Goal: Task Accomplishment & Management: Complete application form

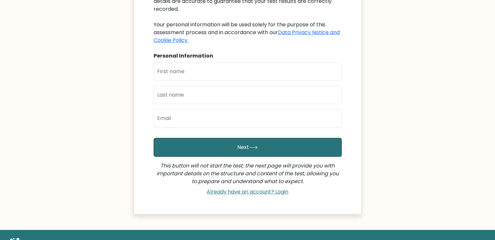
scroll to position [60, 0]
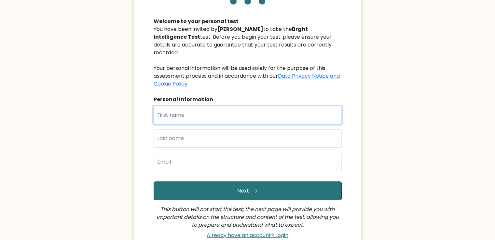
click at [201, 110] on input "text" at bounding box center [247, 115] width 188 height 18
type input "[PERSON_NAME] [PERSON_NAME]"
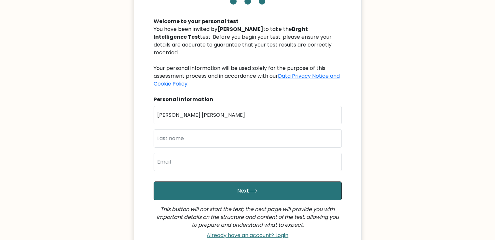
type input "Valmores"
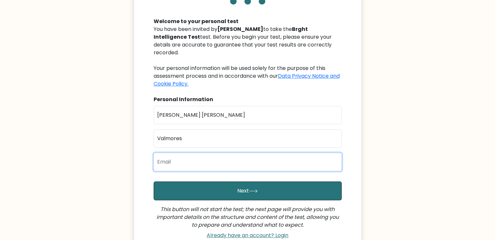
type input "jane2xseroyvalmores@gmail.com"
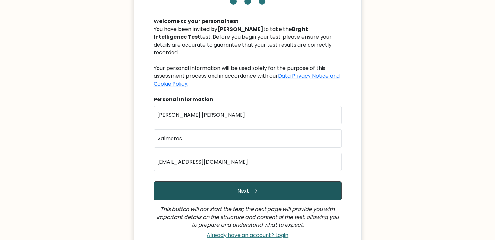
click at [225, 181] on button "Next" at bounding box center [247, 190] width 188 height 19
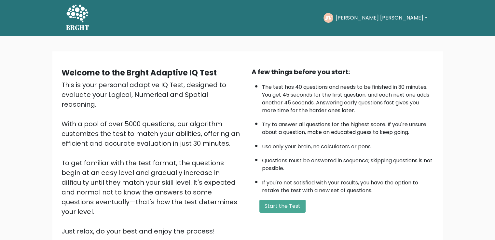
scroll to position [33, 0]
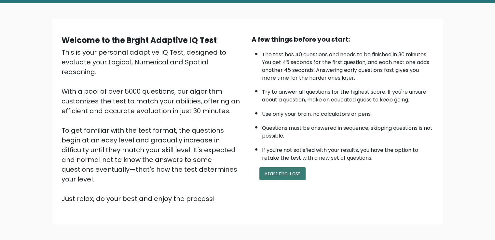
click at [273, 170] on button "Start the Test" at bounding box center [282, 173] width 46 height 13
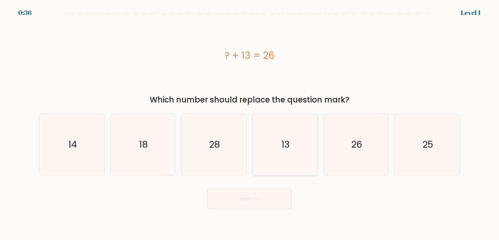
click at [288, 164] on icon "13" at bounding box center [285, 144] width 61 height 61
click at [250, 123] on input "d. 13" at bounding box center [250, 121] width 0 height 3
radio input "true"
click at [272, 198] on button "Next" at bounding box center [249, 198] width 85 height 21
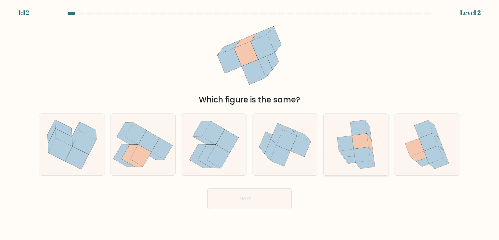
click at [367, 152] on icon at bounding box center [362, 154] width 17 height 15
click at [250, 123] on input "e." at bounding box center [250, 121] width 0 height 3
radio input "true"
click at [258, 195] on button "Next" at bounding box center [249, 198] width 85 height 21
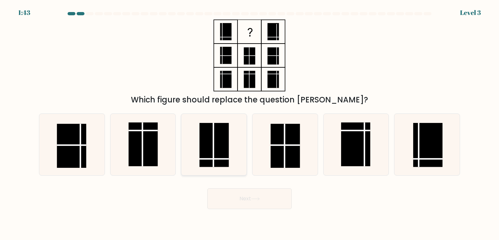
click at [214, 145] on line at bounding box center [214, 145] width 0 height 44
click at [250, 123] on input "c." at bounding box center [250, 121] width 0 height 3
radio input "true"
click at [256, 203] on button "Next" at bounding box center [249, 198] width 85 height 21
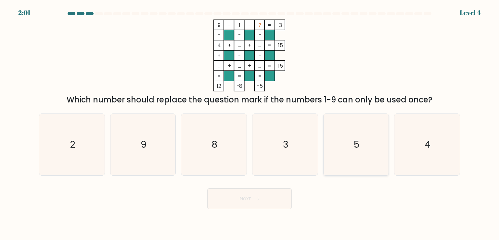
click at [370, 146] on icon "5" at bounding box center [356, 144] width 61 height 61
click at [250, 123] on input "e. 5" at bounding box center [250, 121] width 0 height 3
radio input "true"
click at [275, 195] on button "Next" at bounding box center [249, 198] width 85 height 21
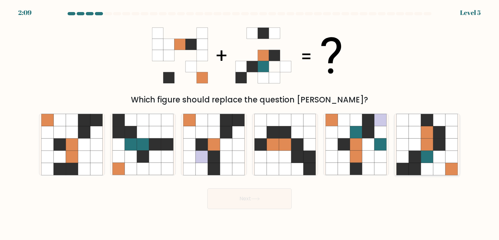
click at [432, 143] on icon at bounding box center [427, 145] width 12 height 12
click at [250, 123] on input "f." at bounding box center [250, 121] width 0 height 3
radio input "true"
click at [273, 195] on button "Next" at bounding box center [249, 198] width 85 height 21
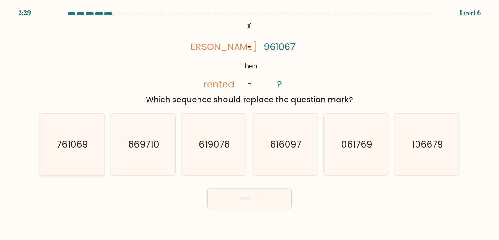
click at [63, 153] on icon "761069" at bounding box center [71, 144] width 61 height 61
click at [250, 123] on input "a. 761069" at bounding box center [250, 121] width 0 height 3
radio input "true"
click at [256, 199] on icon at bounding box center [255, 199] width 9 height 4
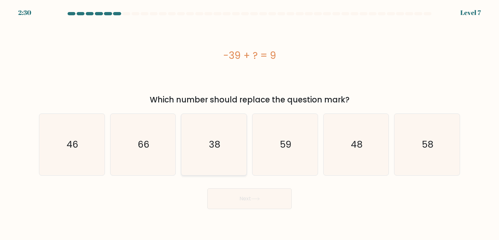
click at [231, 154] on icon "38" at bounding box center [213, 144] width 61 height 61
click at [250, 123] on input "c. 38" at bounding box center [250, 121] width 0 height 3
radio input "true"
click at [247, 199] on button "Next" at bounding box center [249, 198] width 85 height 21
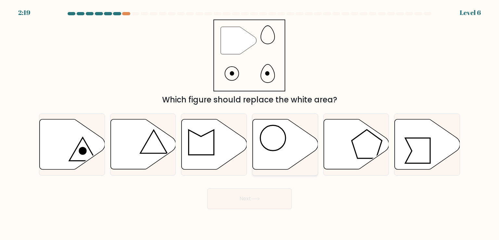
click at [284, 138] on icon at bounding box center [285, 144] width 65 height 50
click at [250, 123] on input "d." at bounding box center [250, 121] width 0 height 3
radio input "true"
click at [278, 196] on button "Next" at bounding box center [249, 198] width 85 height 21
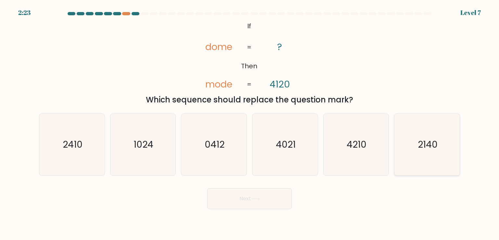
click at [439, 130] on icon "2140" at bounding box center [427, 144] width 61 height 61
click at [250, 123] on input "f. 2140" at bounding box center [250, 121] width 0 height 3
radio input "true"
click at [259, 200] on icon at bounding box center [255, 199] width 9 height 4
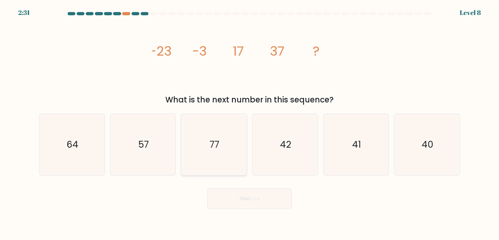
click at [226, 136] on icon "77" at bounding box center [213, 144] width 61 height 61
click at [250, 123] on input "c. 77" at bounding box center [250, 121] width 0 height 3
radio input "true"
click at [145, 145] on text "57" at bounding box center [144, 144] width 10 height 13
click at [250, 123] on input "b. 57" at bounding box center [250, 121] width 0 height 3
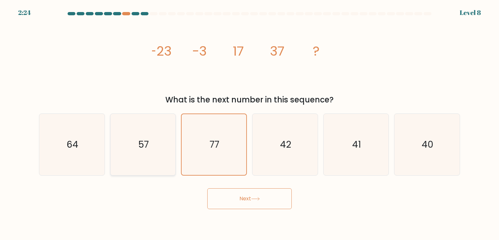
radio input "true"
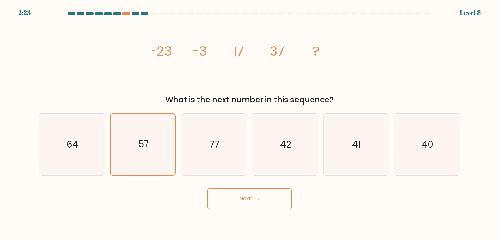
click at [251, 203] on button "Next" at bounding box center [249, 198] width 85 height 21
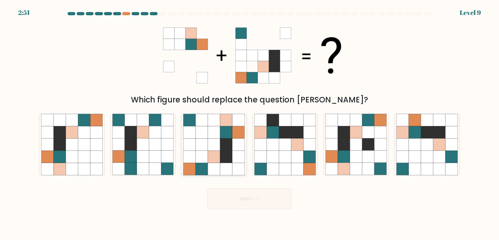
click at [231, 141] on icon at bounding box center [226, 145] width 12 height 12
click at [250, 123] on input "c." at bounding box center [250, 121] width 0 height 3
radio input "true"
click at [255, 206] on button "Next" at bounding box center [249, 198] width 85 height 21
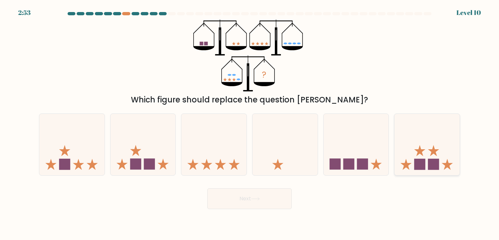
click at [412, 137] on icon at bounding box center [427, 144] width 65 height 54
click at [250, 123] on input "f." at bounding box center [250, 121] width 0 height 3
radio input "true"
click at [270, 203] on button "Next" at bounding box center [249, 198] width 85 height 21
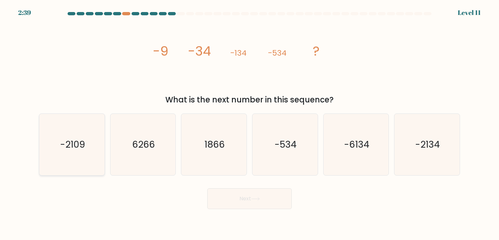
click at [80, 164] on icon "-2109" at bounding box center [71, 144] width 61 height 61
click at [250, 123] on input "a. -2109" at bounding box center [250, 121] width 0 height 3
radio input "true"
click at [422, 161] on icon "-2134" at bounding box center [427, 144] width 61 height 61
click at [250, 123] on input "f. -2134" at bounding box center [250, 121] width 0 height 3
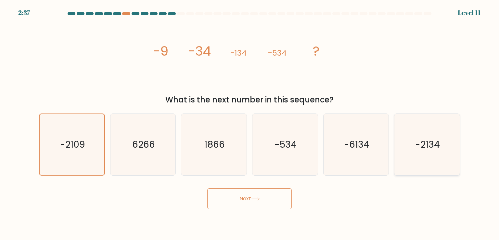
radio input "true"
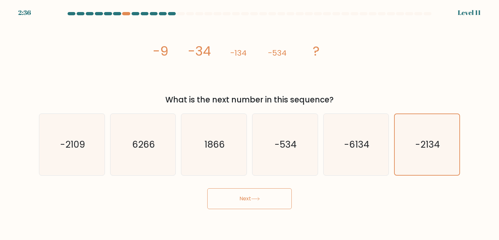
click at [242, 201] on button "Next" at bounding box center [249, 198] width 85 height 21
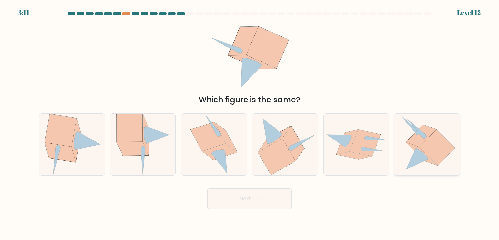
click at [432, 156] on icon at bounding box center [437, 148] width 35 height 36
click at [250, 123] on input "f." at bounding box center [250, 121] width 0 height 3
radio input "true"
click at [432, 156] on icon at bounding box center [437, 147] width 35 height 35
click at [250, 123] on input "f." at bounding box center [250, 121] width 0 height 3
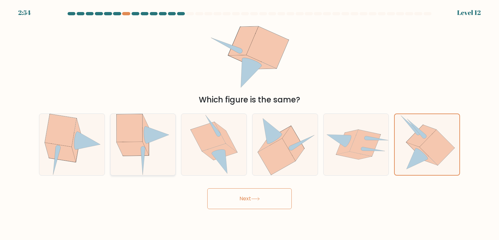
click at [147, 149] on icon at bounding box center [146, 134] width 6 height 41
click at [250, 123] on input "b." at bounding box center [250, 121] width 0 height 3
radio input "true"
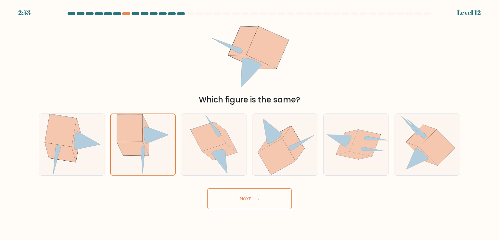
click at [235, 197] on button "Next" at bounding box center [249, 198] width 85 height 21
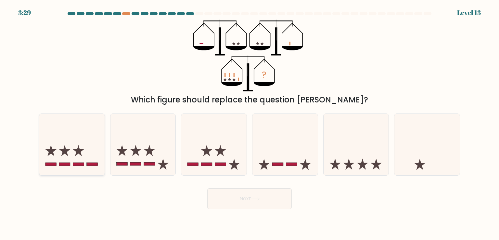
click at [81, 153] on icon at bounding box center [71, 144] width 65 height 54
click at [250, 123] on input "a." at bounding box center [250, 121] width 0 height 3
radio input "true"
click at [264, 200] on button "Next" at bounding box center [249, 198] width 85 height 21
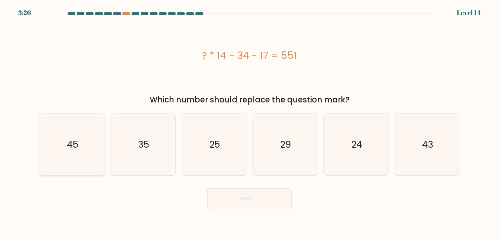
click at [57, 151] on icon "45" at bounding box center [71, 144] width 61 height 61
click at [250, 123] on input "a. 45" at bounding box center [250, 121] width 0 height 3
radio input "true"
click at [263, 196] on button "Next" at bounding box center [249, 198] width 85 height 21
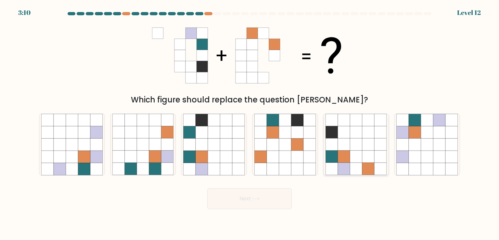
click at [346, 136] on icon at bounding box center [344, 132] width 12 height 12
click at [250, 123] on input "e." at bounding box center [250, 121] width 0 height 3
radio input "true"
click at [277, 203] on button "Next" at bounding box center [249, 198] width 85 height 21
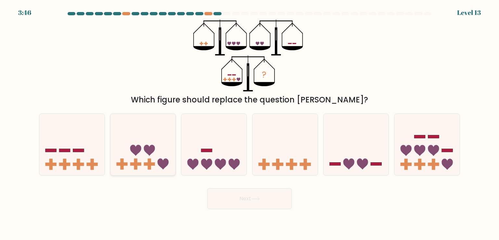
click at [151, 155] on icon at bounding box center [143, 144] width 65 height 54
click at [250, 123] on input "b." at bounding box center [250, 121] width 0 height 3
radio input "true"
click at [248, 202] on button "Next" at bounding box center [249, 198] width 85 height 21
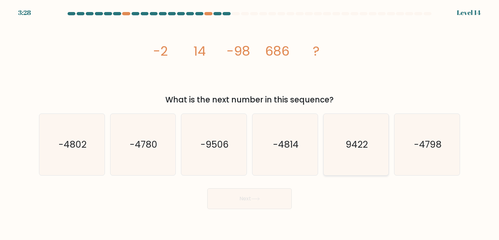
click at [389, 152] on div "9422" at bounding box center [357, 144] width 66 height 62
click at [250, 123] on input "e. 9422" at bounding box center [250, 121] width 0 height 3
radio input "true"
click at [249, 193] on button "Next" at bounding box center [249, 198] width 85 height 21
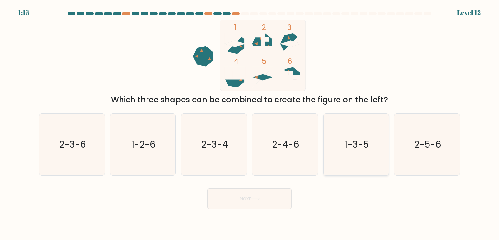
click at [380, 135] on icon "1-3-5" at bounding box center [356, 144] width 61 height 61
click at [250, 123] on input "e. 1-3-5" at bounding box center [250, 121] width 0 height 3
radio input "true"
click at [258, 194] on button "Next" at bounding box center [249, 198] width 85 height 21
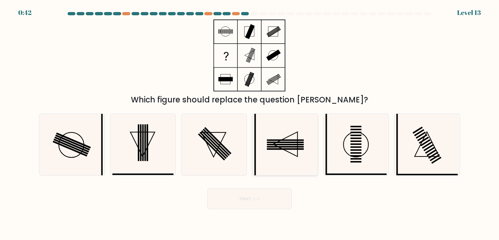
click at [280, 130] on icon at bounding box center [285, 144] width 61 height 61
click at [250, 123] on input "d." at bounding box center [250, 121] width 0 height 3
radio input "true"
click at [276, 197] on button "Next" at bounding box center [249, 198] width 85 height 21
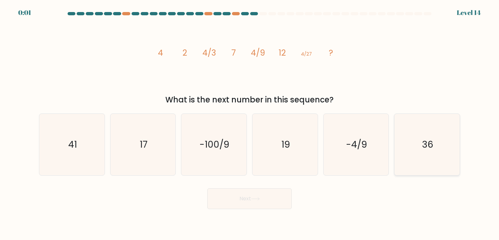
click at [431, 153] on icon "36" at bounding box center [427, 144] width 61 height 61
click at [250, 123] on input "f. 36" at bounding box center [250, 121] width 0 height 3
radio input "true"
click at [260, 202] on div "Next" at bounding box center [249, 196] width 429 height 26
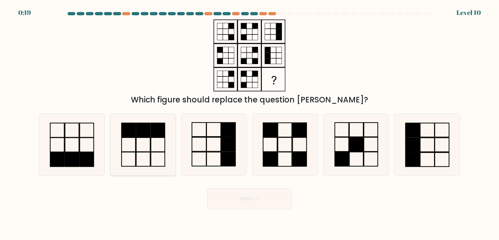
click at [154, 147] on icon at bounding box center [143, 144] width 61 height 61
click at [250, 123] on input "b." at bounding box center [250, 121] width 0 height 3
radio input "true"
click at [232, 160] on rect at bounding box center [228, 159] width 14 height 14
click at [250, 123] on input "c." at bounding box center [250, 121] width 0 height 3
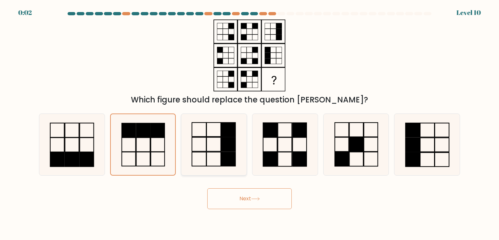
radio input "true"
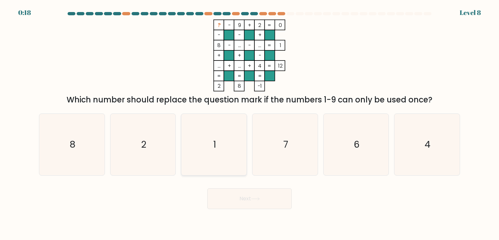
click at [212, 150] on icon "1" at bounding box center [213, 144] width 61 height 61
click at [250, 123] on input "c. 1" at bounding box center [250, 121] width 0 height 3
radio input "true"
click at [256, 203] on button "Next" at bounding box center [249, 198] width 85 height 21
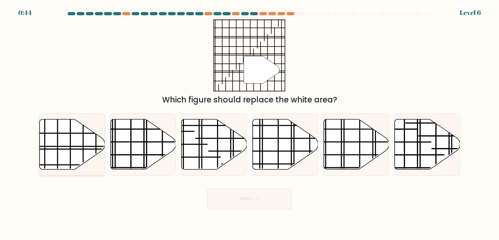
click at [86, 135] on icon at bounding box center [72, 144] width 65 height 50
click at [250, 123] on input "a." at bounding box center [250, 121] width 0 height 3
radio input "true"
click at [267, 202] on button "Next" at bounding box center [249, 198] width 85 height 21
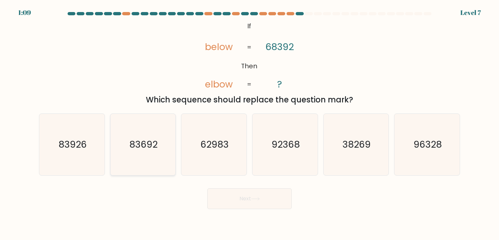
click at [137, 154] on icon "83692" at bounding box center [143, 144] width 61 height 61
click at [250, 123] on input "b. 83692" at bounding box center [250, 121] width 0 height 3
radio input "true"
click at [224, 199] on button "Next" at bounding box center [249, 198] width 85 height 21
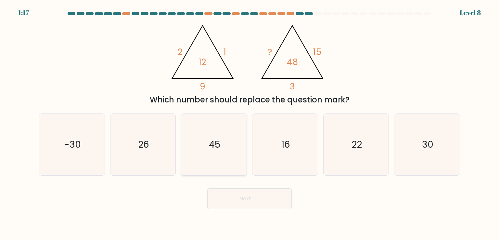
click at [196, 154] on icon "45" at bounding box center [213, 144] width 61 height 61
click at [250, 123] on input "c. 45" at bounding box center [250, 121] width 0 height 3
radio input "true"
click at [280, 193] on button "Next" at bounding box center [249, 198] width 85 height 21
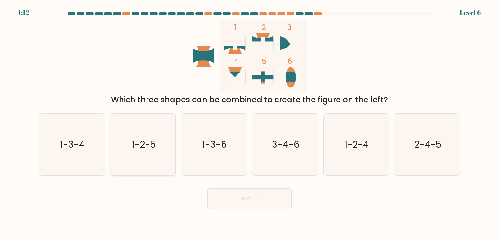
click at [143, 150] on text "1-2-5" at bounding box center [144, 144] width 24 height 13
click at [250, 123] on input "b. 1-2-5" at bounding box center [250, 121] width 0 height 3
radio input "true"
click at [250, 199] on button "Next" at bounding box center [249, 198] width 85 height 21
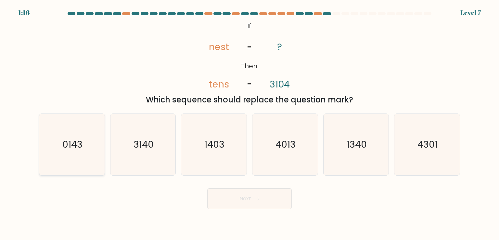
click at [64, 157] on icon "0143" at bounding box center [71, 144] width 61 height 61
click at [250, 123] on input "a. 0143" at bounding box center [250, 121] width 0 height 3
radio input "true"
click at [250, 198] on button "Next" at bounding box center [249, 198] width 85 height 21
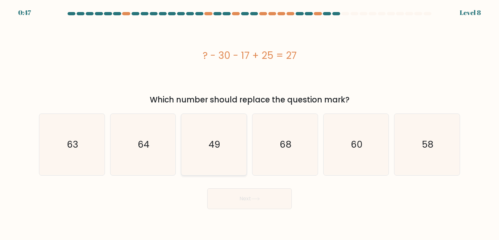
click at [217, 157] on icon "49" at bounding box center [213, 144] width 61 height 61
click at [250, 123] on input "c. 49" at bounding box center [250, 121] width 0 height 3
radio input "true"
click at [262, 198] on button "Next" at bounding box center [249, 198] width 85 height 21
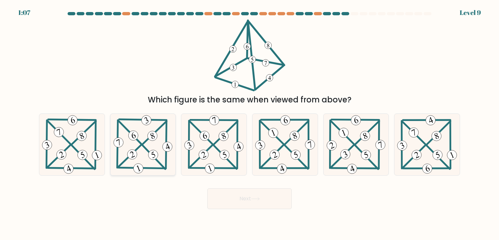
click at [147, 136] on icon at bounding box center [143, 144] width 62 height 61
click at [250, 123] on input "b." at bounding box center [250, 121] width 0 height 3
radio input "true"
click at [248, 191] on button "Next" at bounding box center [249, 198] width 85 height 21
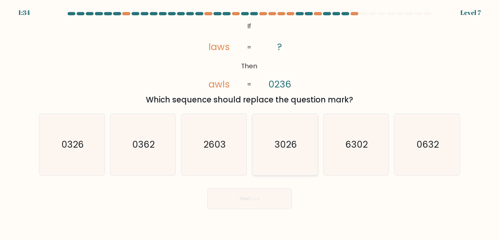
click at [286, 143] on text "3026" at bounding box center [286, 144] width 22 height 13
click at [250, 123] on input "d. 3026" at bounding box center [250, 121] width 0 height 3
radio input "true"
click at [279, 205] on button "Next" at bounding box center [249, 198] width 85 height 21
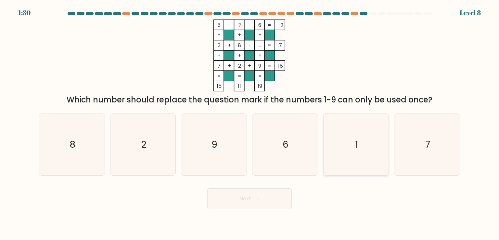
click at [355, 151] on icon "1" at bounding box center [356, 144] width 61 height 61
click at [250, 123] on input "e. 1" at bounding box center [250, 121] width 0 height 3
radio input "true"
click at [248, 207] on button "Next" at bounding box center [249, 198] width 85 height 21
click at [249, 204] on button "Next" at bounding box center [249, 198] width 85 height 21
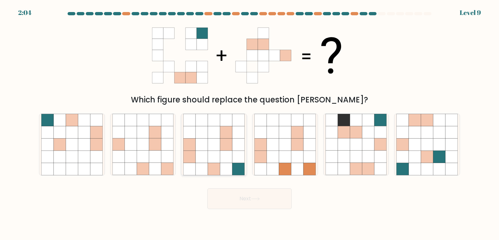
click at [229, 152] on icon at bounding box center [226, 157] width 12 height 12
click at [250, 123] on input "c." at bounding box center [250, 121] width 0 height 3
radio input "true"
click at [251, 192] on button "Next" at bounding box center [249, 198] width 85 height 21
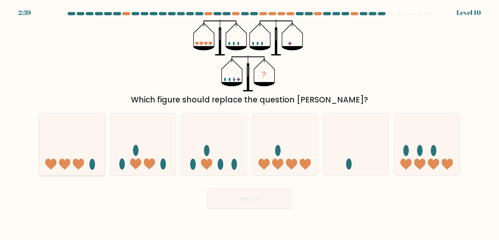
click at [81, 165] on icon at bounding box center [78, 164] width 11 height 11
click at [250, 123] on input "a." at bounding box center [250, 121] width 0 height 3
radio input "true"
click at [231, 193] on button "Next" at bounding box center [249, 198] width 85 height 21
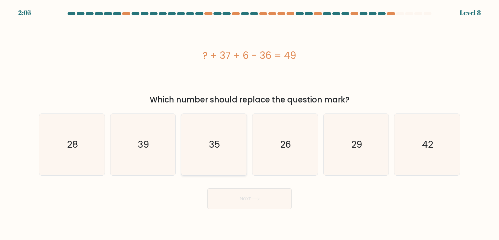
click at [208, 157] on icon "35" at bounding box center [213, 144] width 61 height 61
click at [250, 123] on input "c. 35" at bounding box center [250, 121] width 0 height 3
radio input "true"
click at [263, 195] on button "Next" at bounding box center [249, 198] width 85 height 21
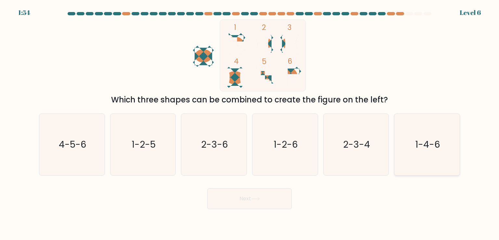
click at [421, 154] on icon "1-4-6" at bounding box center [427, 144] width 61 height 61
click at [250, 123] on input "f. 1-4-6" at bounding box center [250, 121] width 0 height 3
radio input "true"
click at [268, 194] on button "Next" at bounding box center [249, 198] width 85 height 21
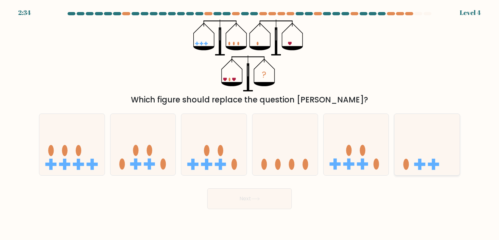
click at [429, 160] on icon at bounding box center [427, 144] width 65 height 54
click at [250, 123] on input "f." at bounding box center [250, 121] width 0 height 3
radio input "true"
click at [235, 202] on button "Next" at bounding box center [249, 198] width 85 height 21
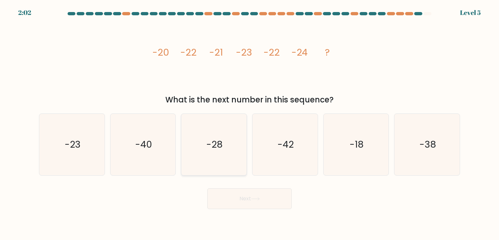
click at [196, 147] on icon "-28" at bounding box center [213, 144] width 61 height 61
click at [250, 123] on input "c. -28" at bounding box center [250, 121] width 0 height 3
radio input "true"
click at [79, 154] on icon "-23" at bounding box center [71, 144] width 61 height 61
click at [250, 123] on input "a. -23" at bounding box center [250, 121] width 0 height 3
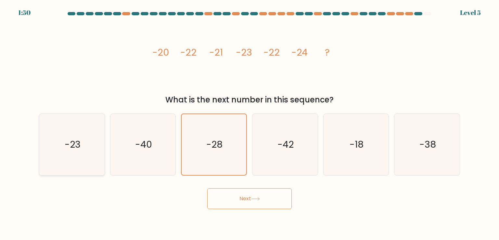
radio input "true"
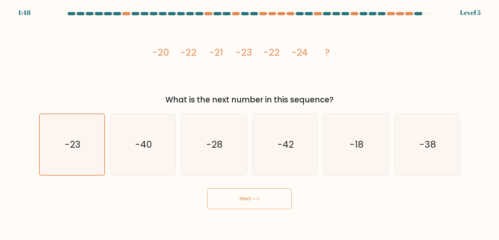
click at [260, 198] on icon at bounding box center [255, 199] width 9 height 4
click at [267, 200] on button "Next" at bounding box center [249, 198] width 85 height 21
click at [254, 197] on icon at bounding box center [255, 199] width 9 height 4
click at [74, 150] on text "-23" at bounding box center [73, 144] width 16 height 13
click at [250, 123] on input "a. -23" at bounding box center [250, 121] width 0 height 3
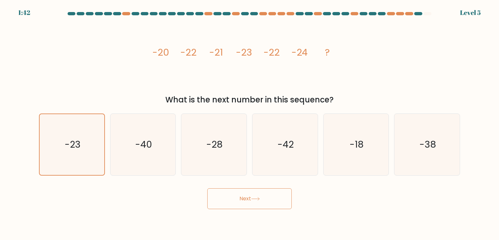
click at [239, 201] on button "Next" at bounding box center [249, 198] width 85 height 21
click at [207, 188] on button "Next" at bounding box center [249, 198] width 85 height 21
click at [258, 206] on button "Next" at bounding box center [249, 198] width 85 height 21
click at [257, 195] on button "Next" at bounding box center [249, 198] width 85 height 21
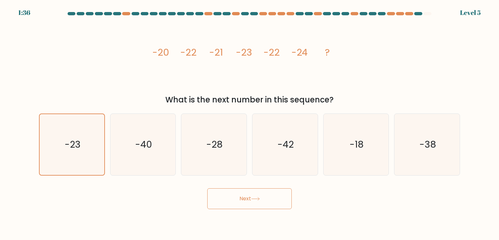
click at [257, 195] on button "Next" at bounding box center [249, 198] width 85 height 21
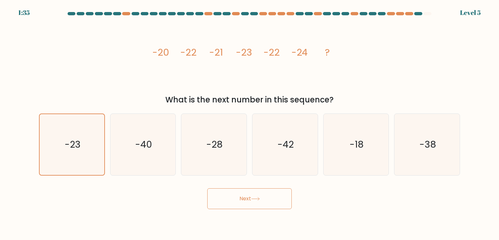
click at [257, 195] on button "Next" at bounding box center [249, 198] width 85 height 21
click at [253, 194] on button "Next" at bounding box center [249, 198] width 85 height 21
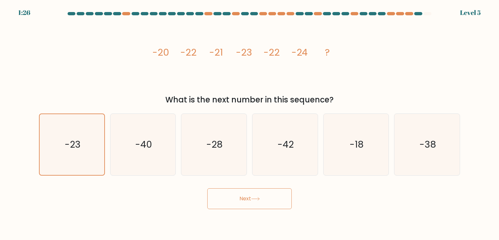
click at [253, 194] on button "Next" at bounding box center [249, 198] width 85 height 21
click at [124, 152] on icon "-40" at bounding box center [143, 144] width 61 height 61
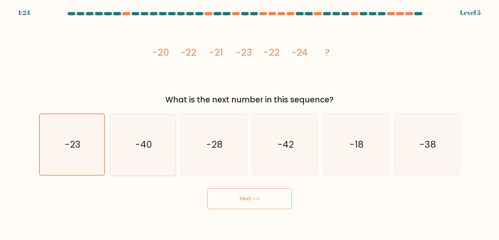
click at [250, 123] on input "b. -40" at bounding box center [250, 121] width 0 height 3
radio input "true"
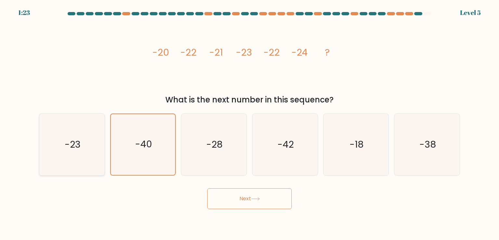
click at [81, 153] on icon "-23" at bounding box center [71, 144] width 61 height 61
click at [250, 123] on input "a. -23" at bounding box center [250, 121] width 0 height 3
radio input "true"
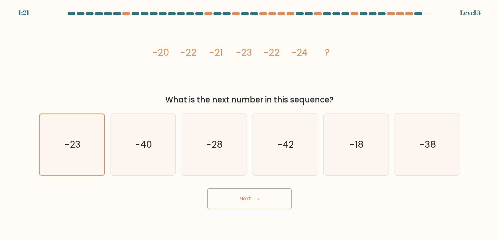
click at [245, 197] on button "Next" at bounding box center [249, 198] width 85 height 21
click at [242, 203] on button "Next" at bounding box center [249, 198] width 85 height 21
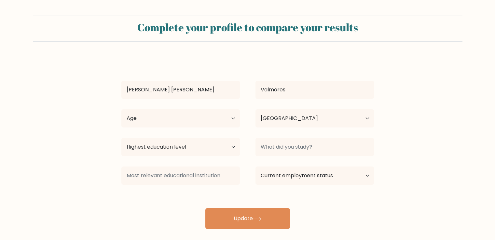
select select "PH"
click at [234, 118] on select "Age Under [DEMOGRAPHIC_DATA] [DEMOGRAPHIC_DATA] [DEMOGRAPHIC_DATA] [DEMOGRAPHIC…" at bounding box center [180, 118] width 118 height 18
select select "25_34"
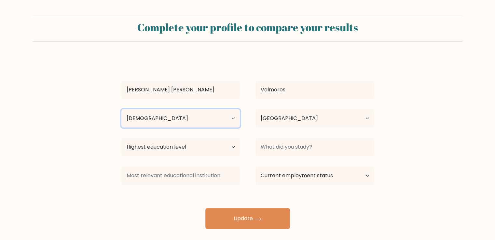
click at [121, 109] on select "Age Under [DEMOGRAPHIC_DATA] [DEMOGRAPHIC_DATA] [DEMOGRAPHIC_DATA] [DEMOGRAPHIC…" at bounding box center [180, 118] width 118 height 18
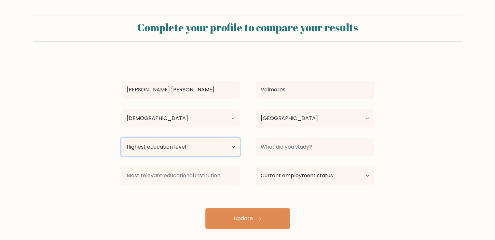
click at [188, 150] on select "Highest education level No schooling Primary Lower Secondary Upper Secondary Oc…" at bounding box center [180, 147] width 118 height 18
select select "bachelors_degree"
click at [121, 138] on select "Highest education level No schooling Primary Lower Secondary Upper Secondary Oc…" at bounding box center [180, 147] width 118 height 18
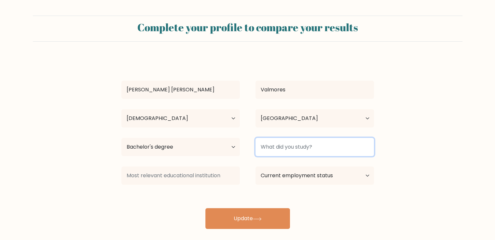
click at [311, 153] on input at bounding box center [314, 147] width 118 height 18
type input "BS Agribusiness"
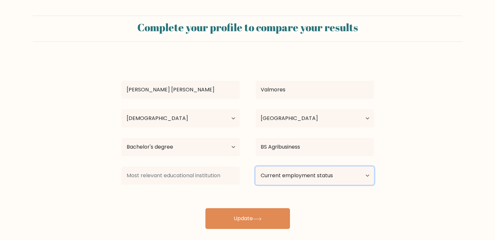
click at [336, 178] on select "Current employment status Employed Student Retired Other / prefer not to answer" at bounding box center [314, 175] width 118 height 18
select select "other"
click at [255, 166] on select "Current employment status Employed Student Retired Other / prefer not to answer" at bounding box center [314, 175] width 118 height 18
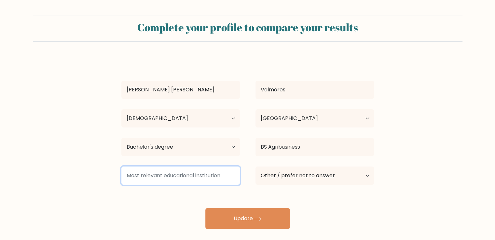
click at [220, 170] on input at bounding box center [180, 175] width 118 height 18
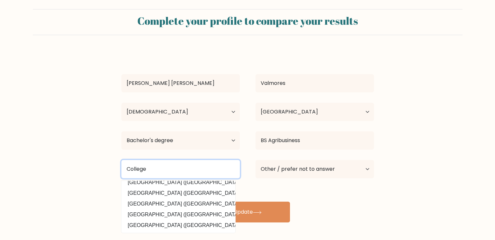
scroll to position [26, 0]
type input "C"
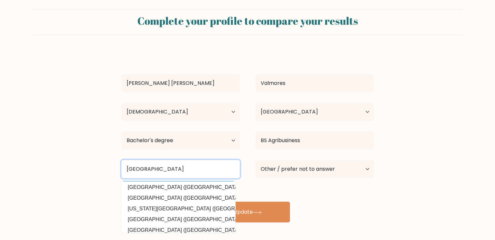
scroll to position [59, 0]
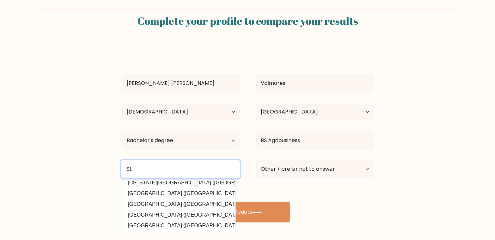
type input "S"
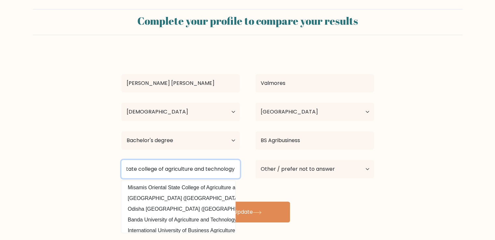
scroll to position [0, 0]
drag, startPoint x: 159, startPoint y: 170, endPoint x: 61, endPoint y: 166, distance: 97.3
click at [61, 166] on form "Complete your profile to compare your results [PERSON_NAME][GEOGRAPHIC_DATA] Ag…" at bounding box center [247, 115] width 495 height 213
click at [150, 168] on input "Agusan del sur state college of agriculture and technology" at bounding box center [180, 169] width 118 height 18
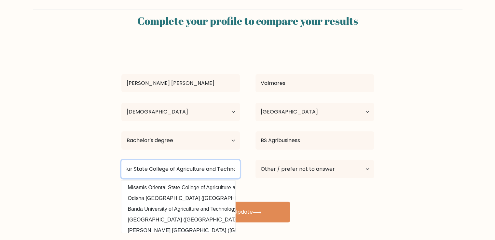
type input "Agusan Del Sur State College of Agriculture and Technology"
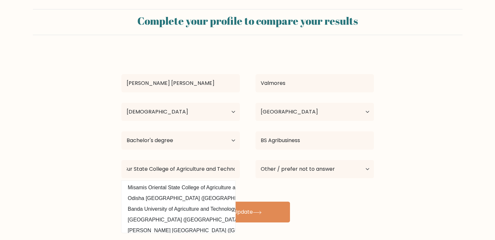
click at [352, 201] on div "[PERSON_NAME][GEOGRAPHIC_DATA] Age Under [DEMOGRAPHIC_DATA] [DEMOGRAPHIC_DATA] …" at bounding box center [247, 137] width 260 height 172
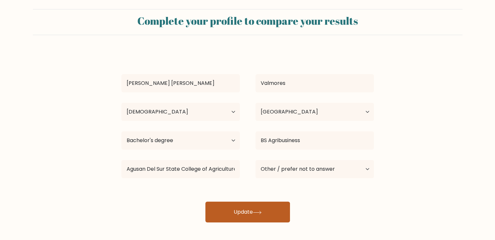
click at [255, 211] on icon at bounding box center [257, 213] width 9 height 4
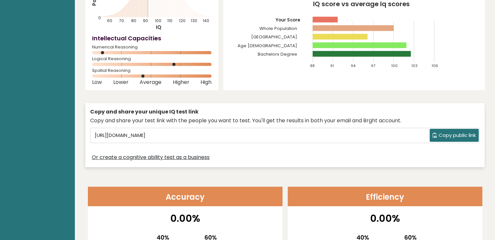
scroll to position [98, 0]
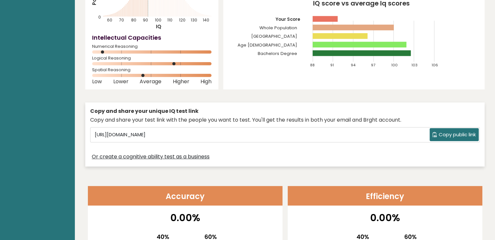
click at [456, 134] on span "Copy public link" at bounding box center [456, 134] width 37 height 7
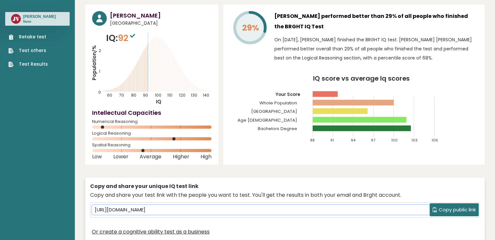
scroll to position [0, 0]
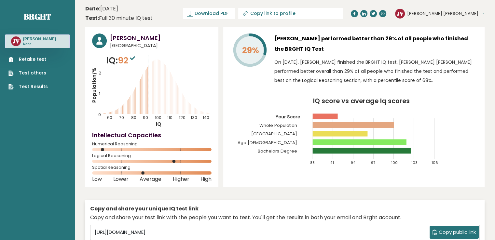
click at [465, 233] on span "Copy public link" at bounding box center [456, 232] width 37 height 7
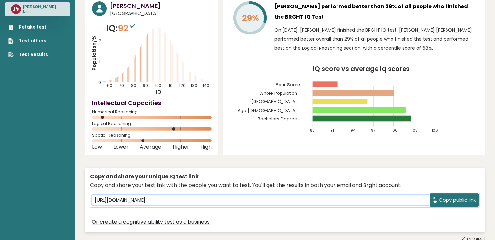
scroll to position [65, 0]
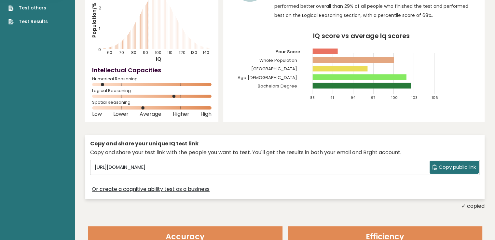
click at [463, 166] on span "Copy public link" at bounding box center [456, 167] width 37 height 7
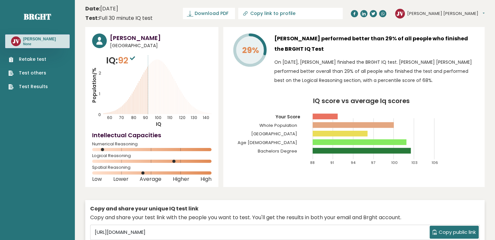
click at [461, 130] on icon "IQ score vs average Iq scores 88 91 94 97 100 103 106 Your Score Whole Populati…" at bounding box center [353, 134] width 247 height 73
